Goal: Check status: Check status

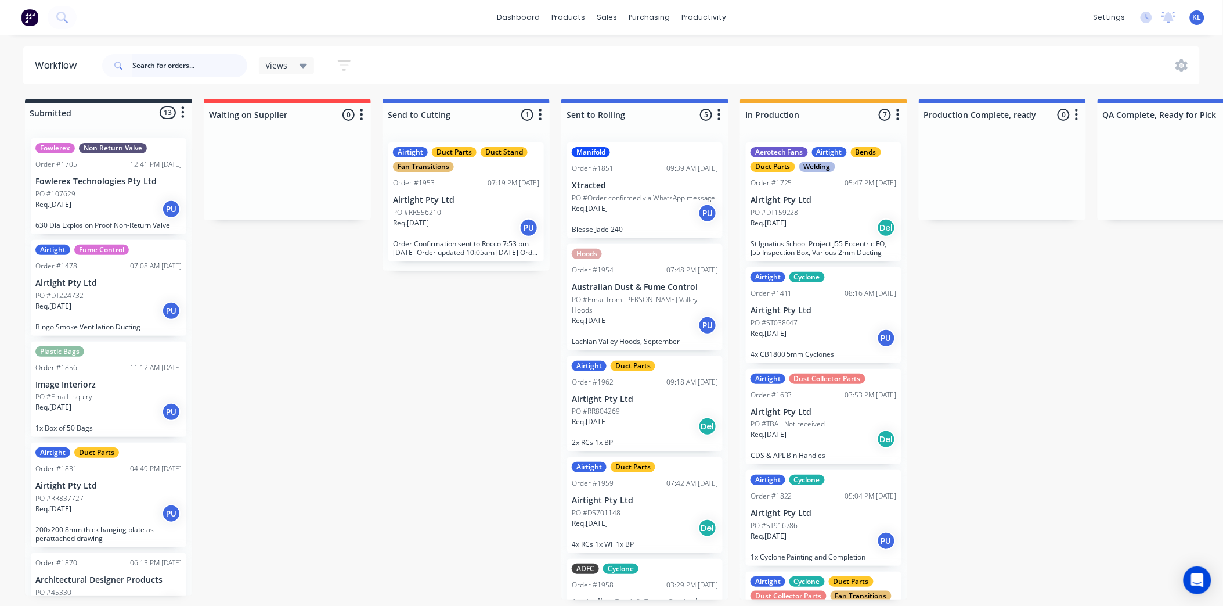
drag, startPoint x: 0, startPoint y: 0, endPoint x: 164, endPoint y: 53, distance: 172.8
click at [164, 54] on input "text" at bounding box center [189, 65] width 115 height 23
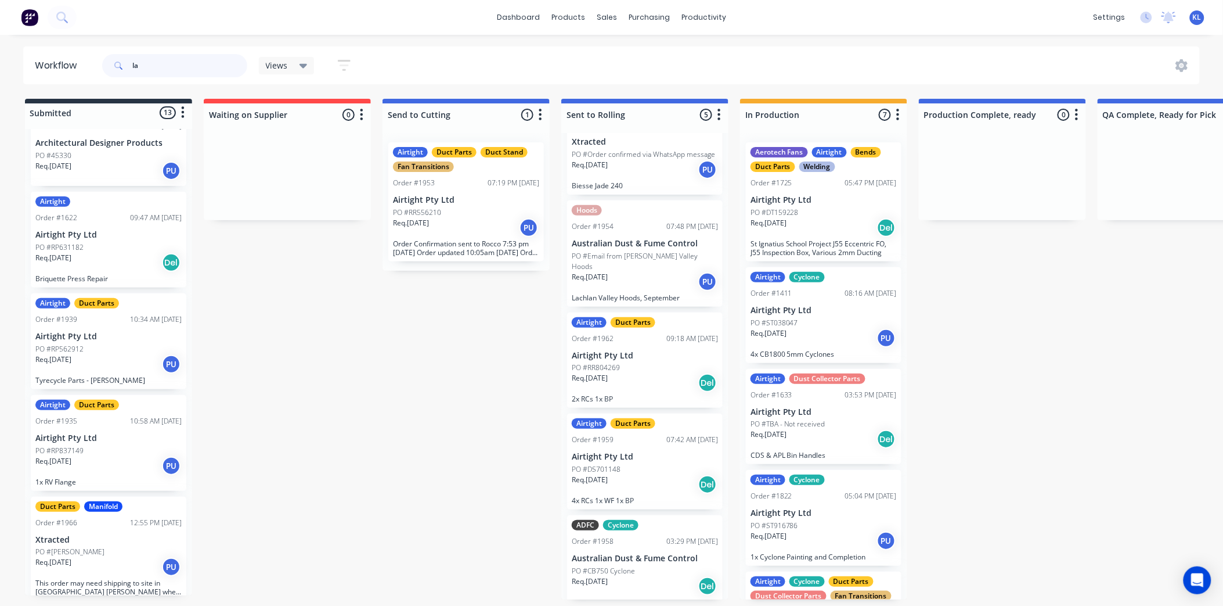
type input "l"
click at [276, 60] on span "Views" at bounding box center [277, 65] width 22 height 12
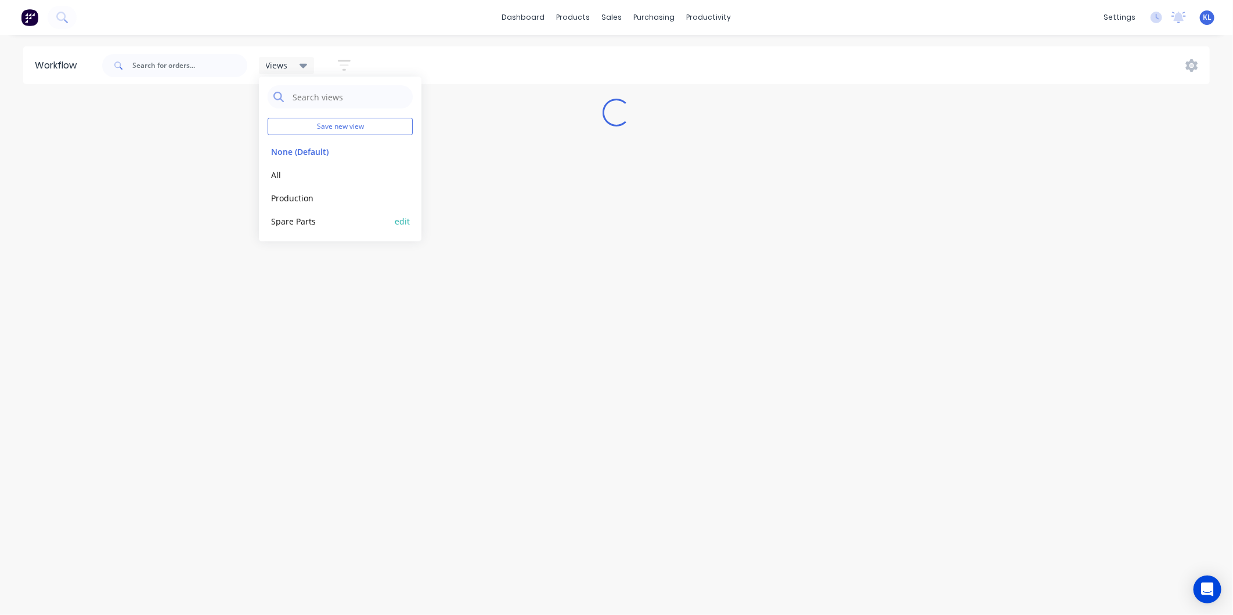
click at [291, 218] on button "Spare Parts" at bounding box center [330, 221] width 124 height 13
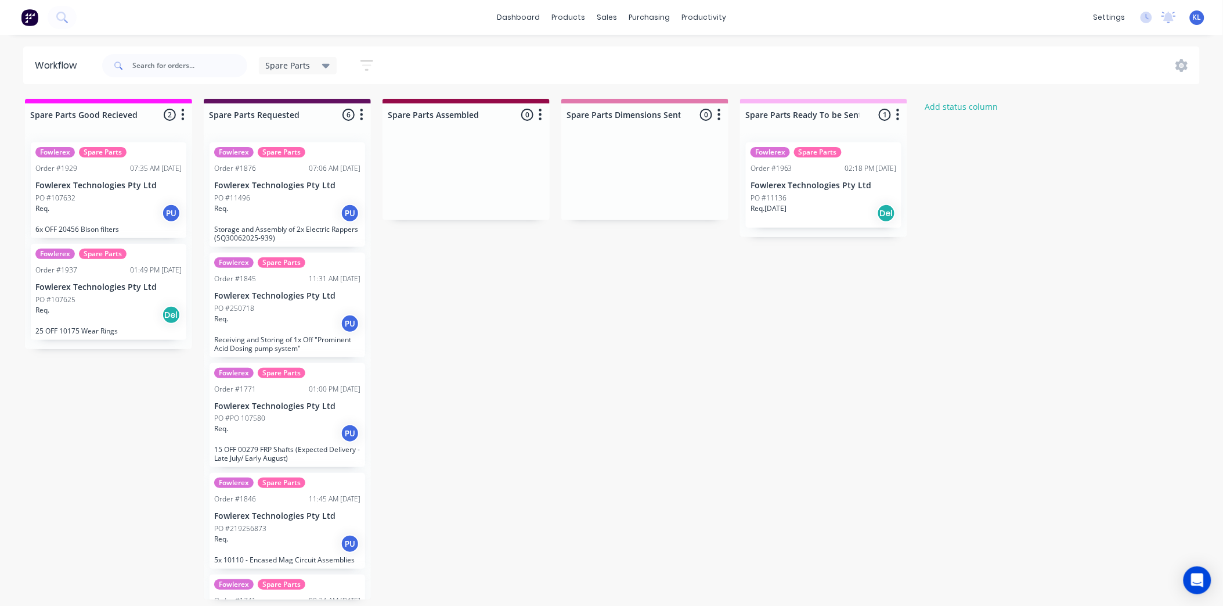
scroll to position [0, 0]
click at [300, 185] on p "Fowlerex Technologies Pty Ltd" at bounding box center [287, 186] width 146 height 10
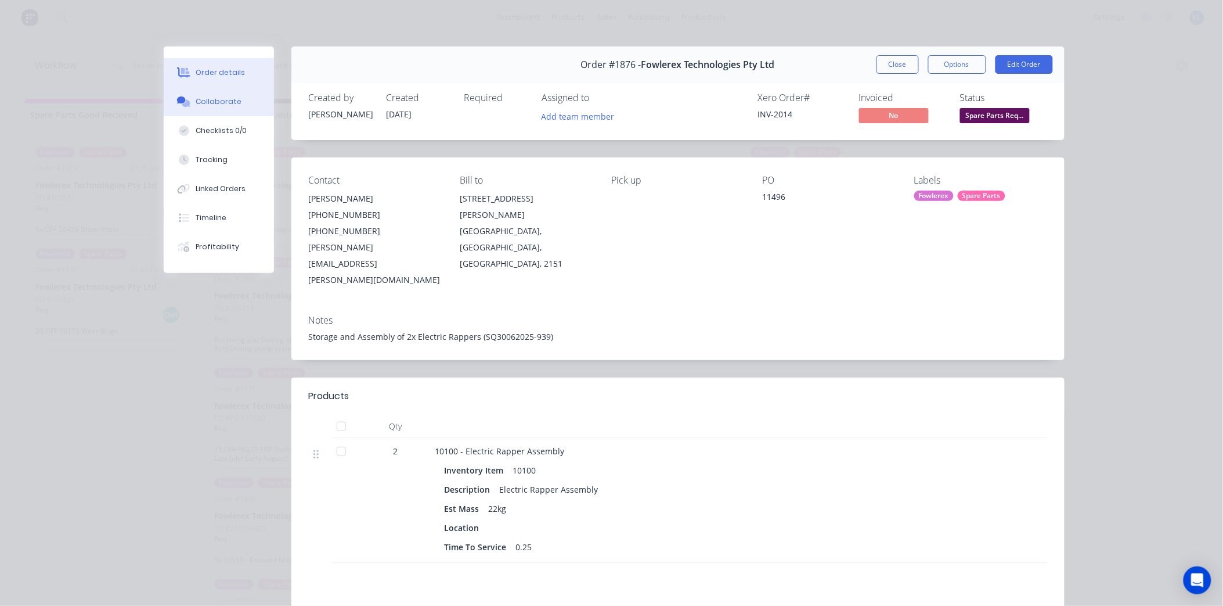
click at [215, 94] on button "Collaborate" at bounding box center [219, 101] width 110 height 29
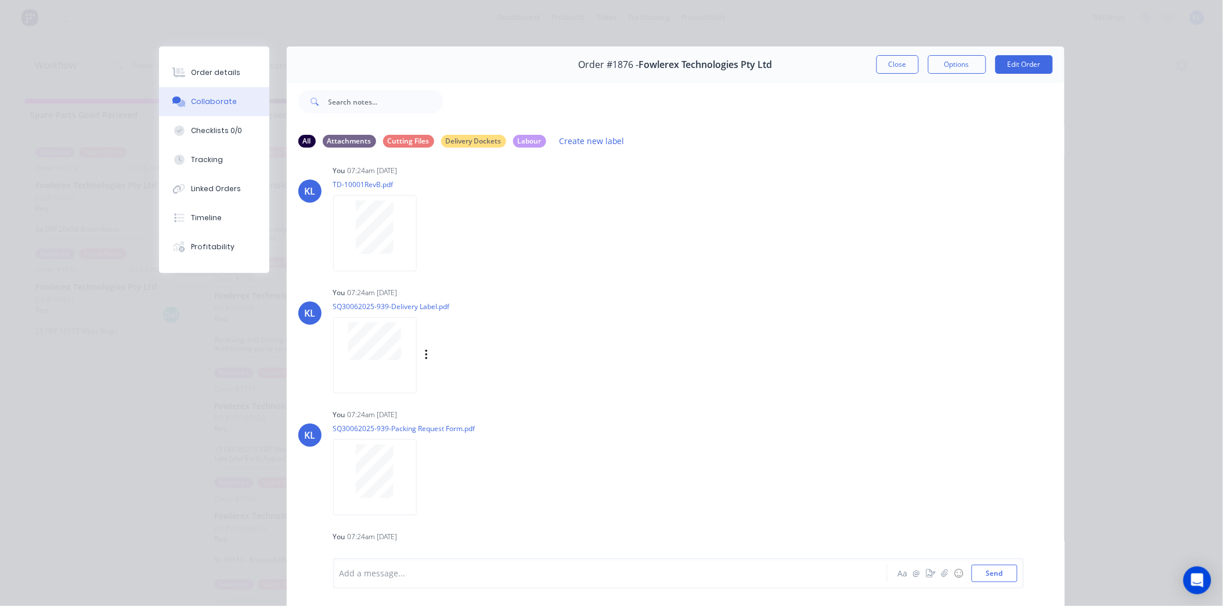
scroll to position [147, 0]
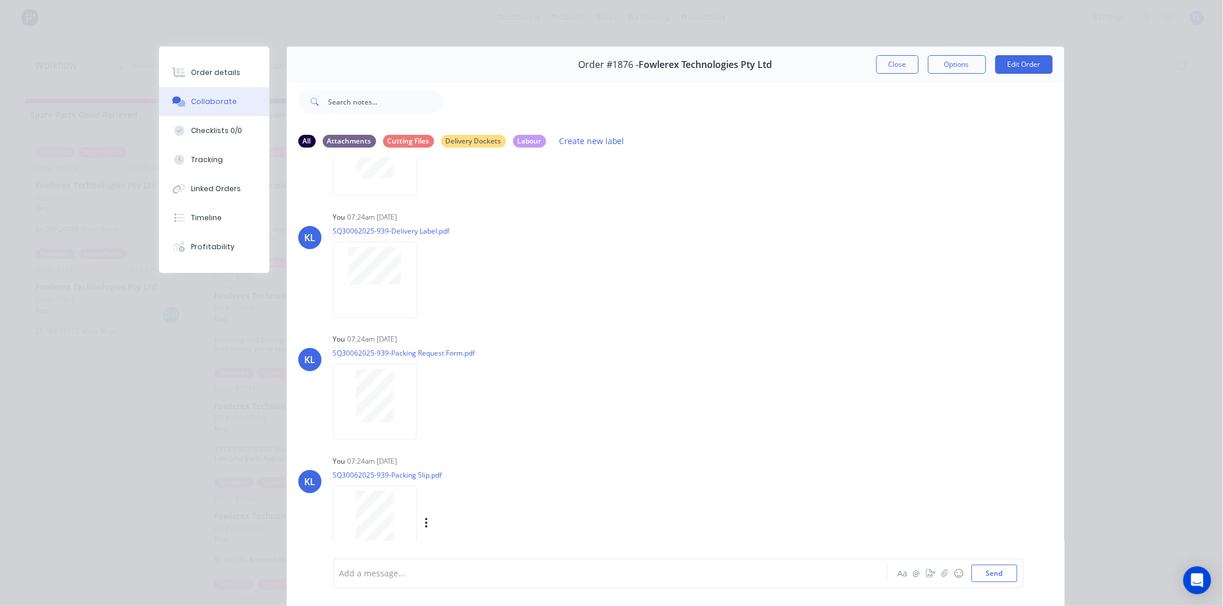
click at [391, 531] on div at bounding box center [375, 517] width 73 height 53
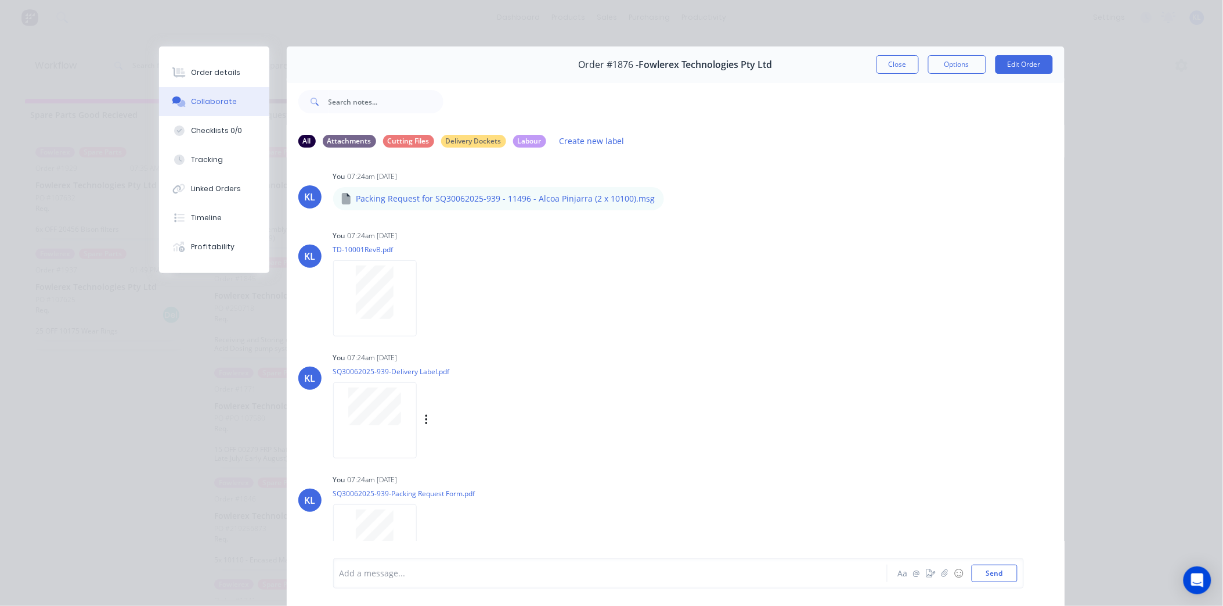
scroll to position [0, 0]
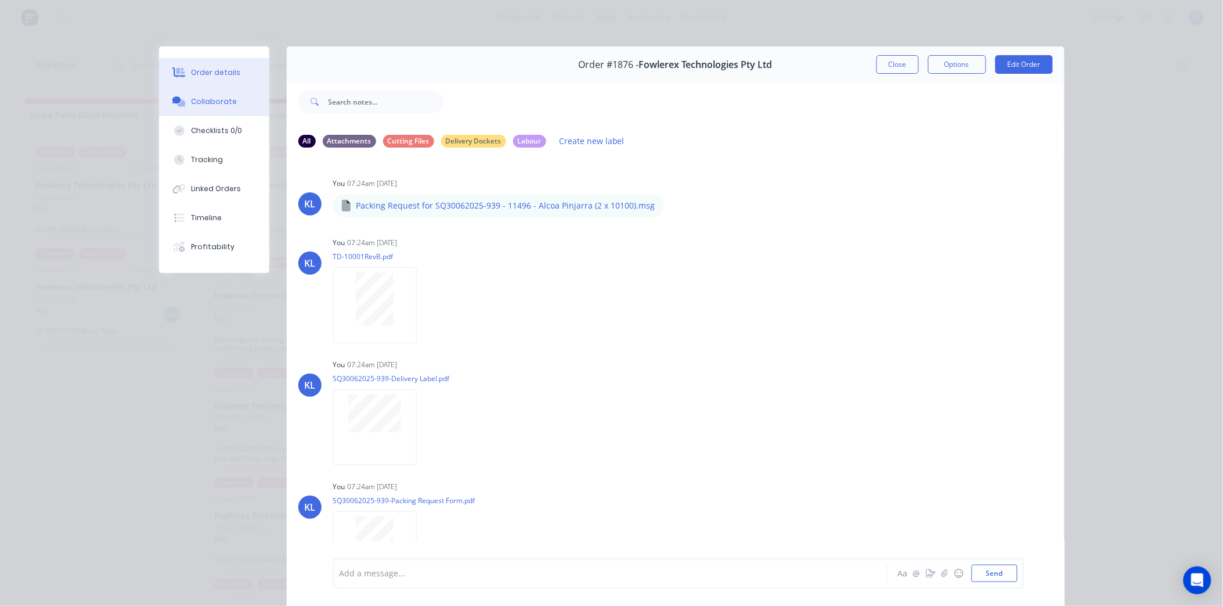
click at [210, 61] on button "Order details" at bounding box center [214, 72] width 110 height 29
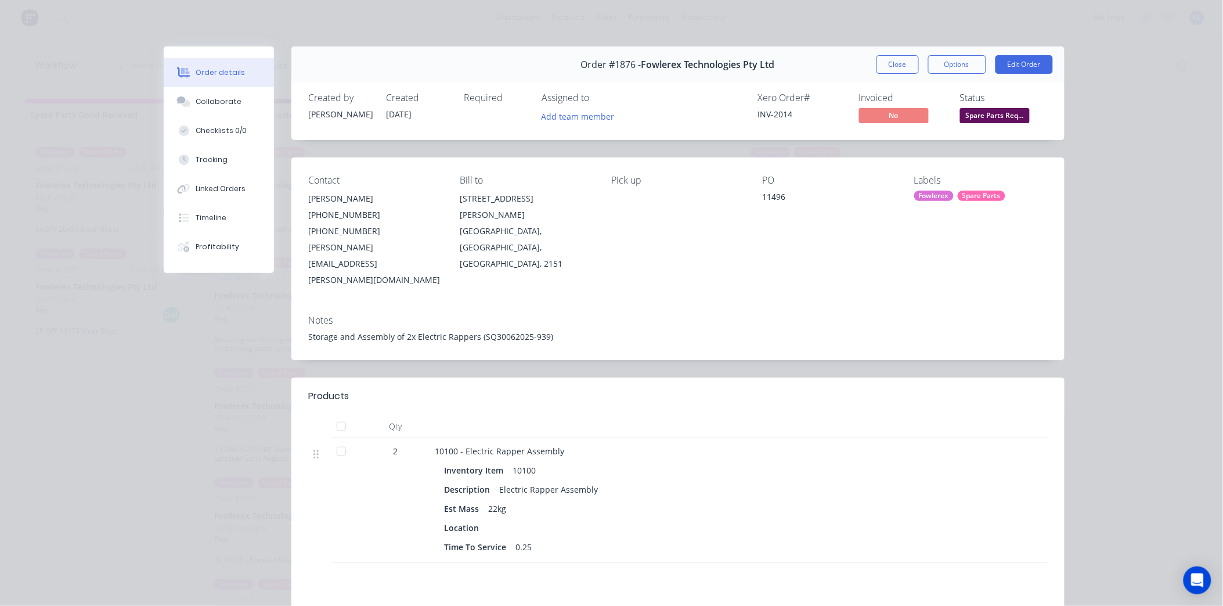
click at [988, 117] on span "Spare Parts Req..." at bounding box center [995, 115] width 70 height 15
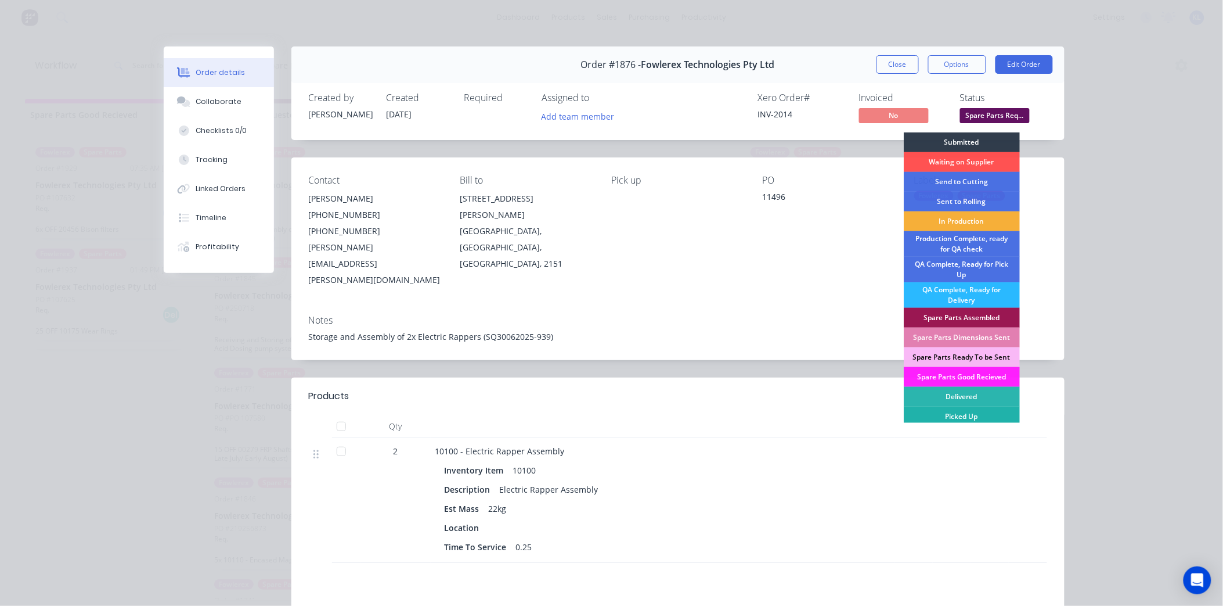
scroll to position [3, 0]
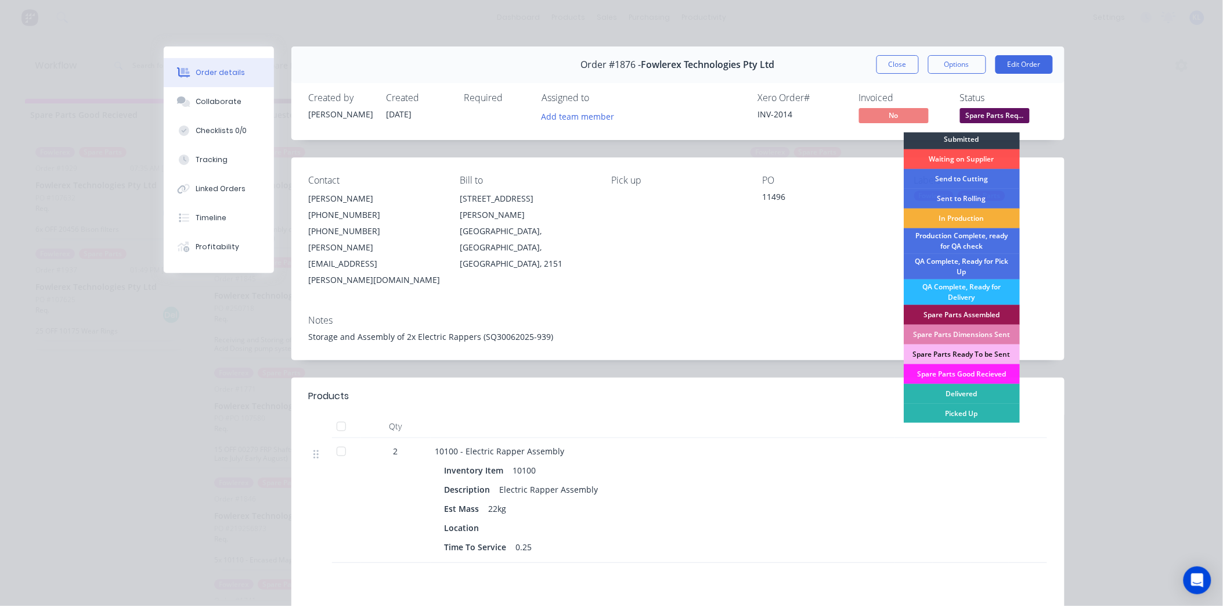
click at [1090, 262] on div "Order details Collaborate Checklists 0/0 Tracking Linked Orders Timeline Profit…" at bounding box center [611, 303] width 1223 height 606
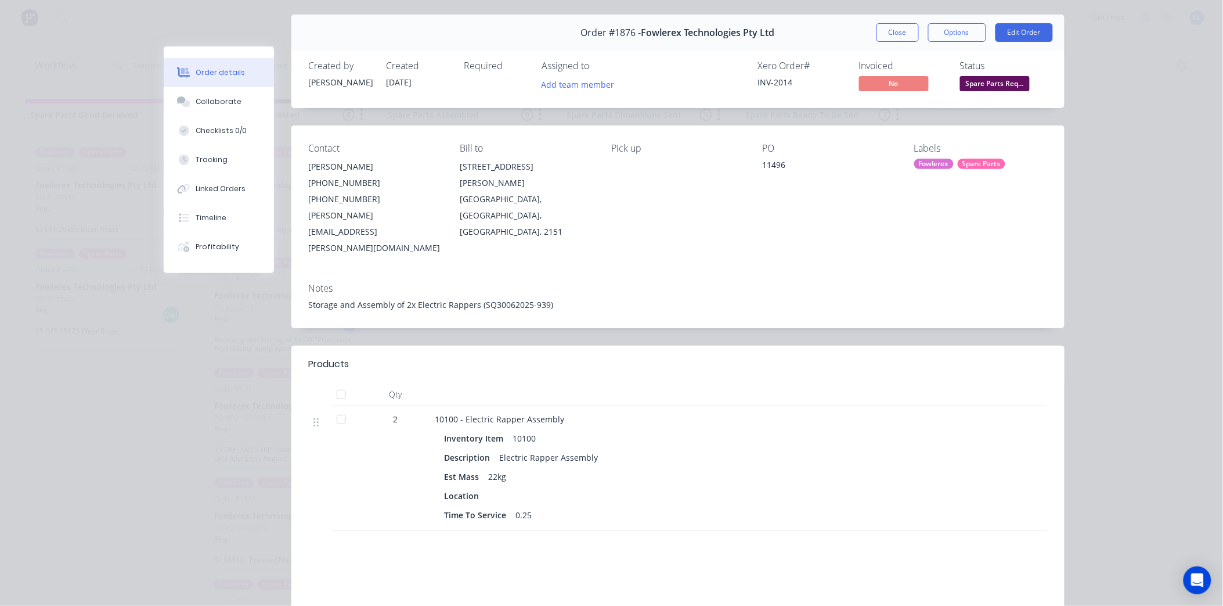
scroll to position [0, 0]
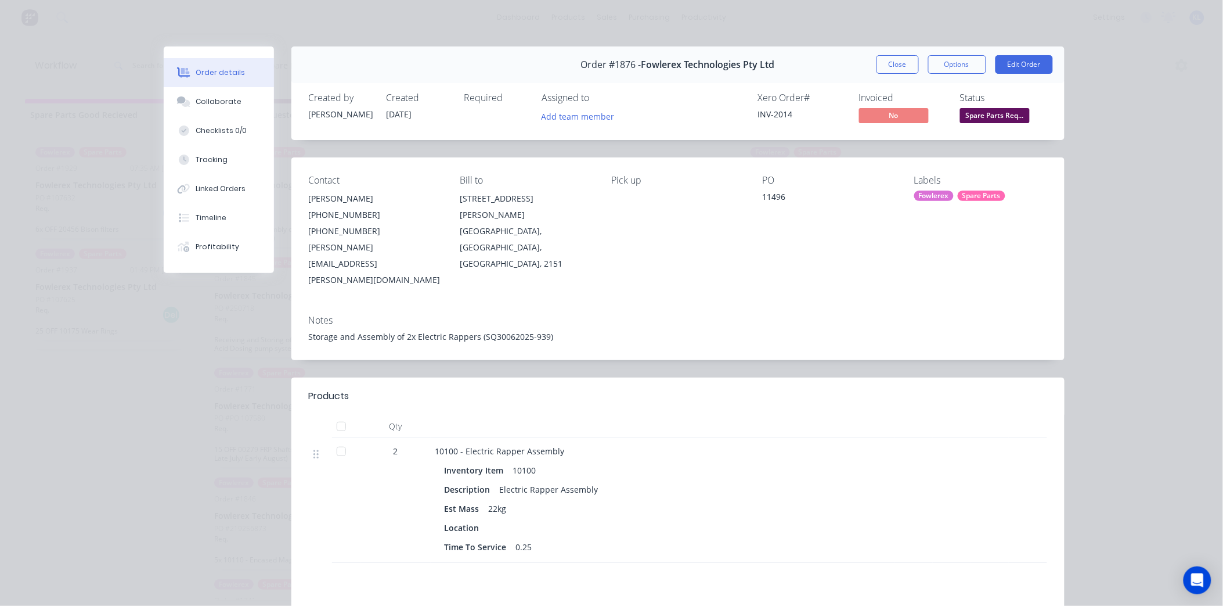
click at [978, 112] on span "Spare Parts Req..." at bounding box center [995, 115] width 70 height 15
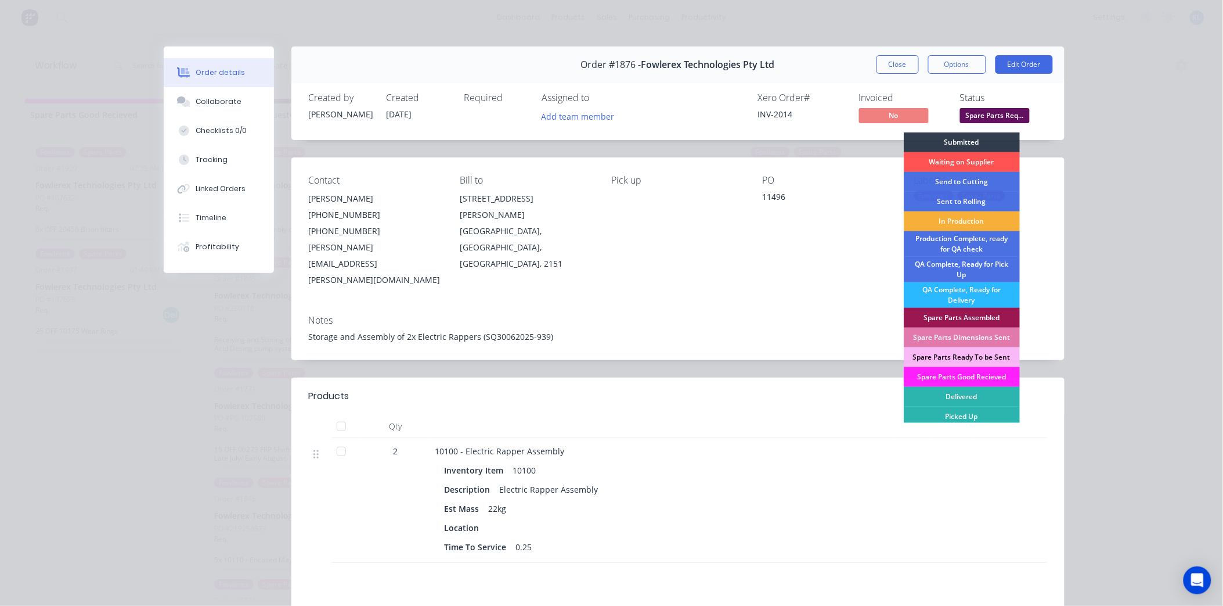
click at [989, 335] on div "Spare Parts Dimensions Sent" at bounding box center [962, 337] width 116 height 20
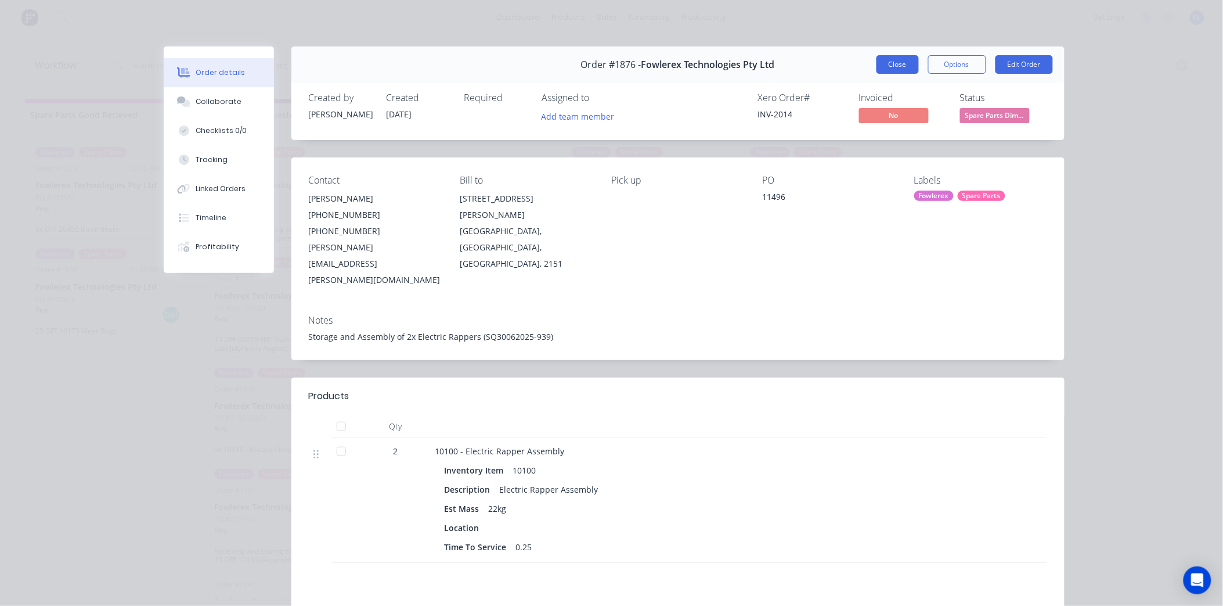
click at [904, 66] on button "Close" at bounding box center [898, 64] width 42 height 19
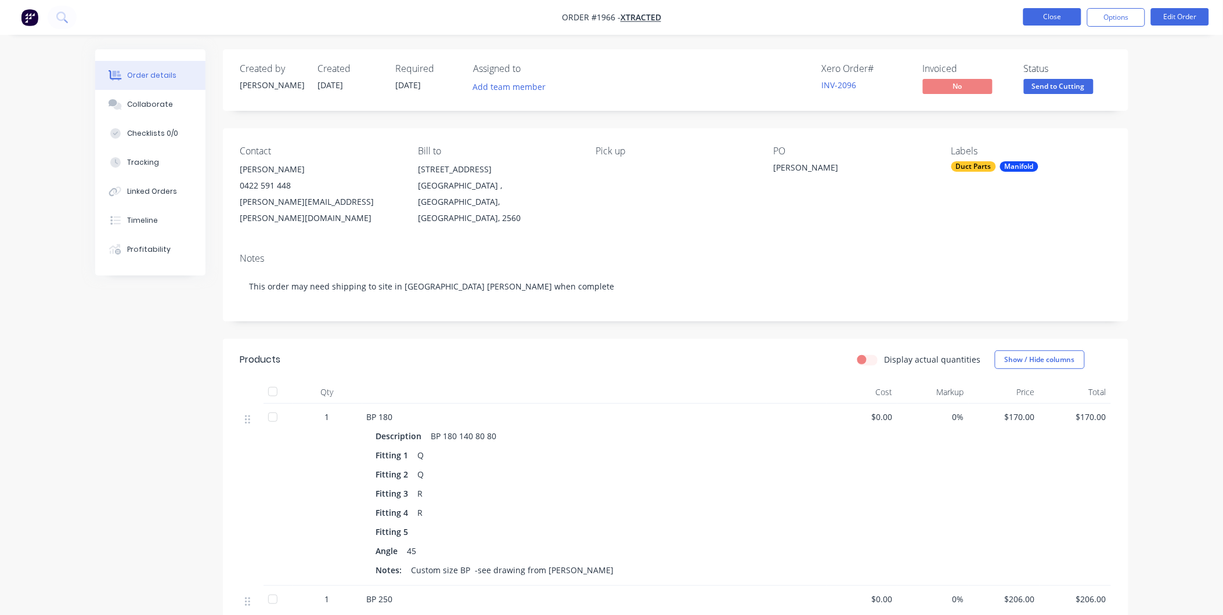
click at [1048, 13] on button "Close" at bounding box center [1053, 16] width 58 height 17
